Goal: Information Seeking & Learning: Check status

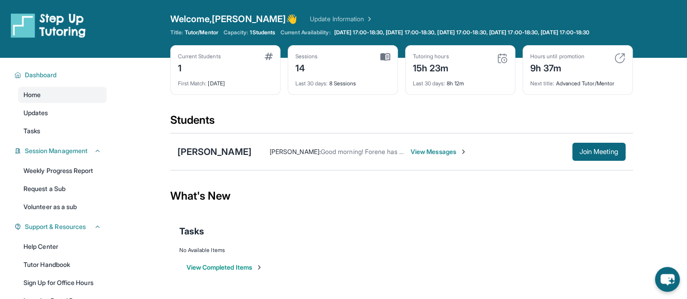
click at [542, 74] on div "9h 37m" at bounding box center [557, 67] width 54 height 14
